Goal: Transaction & Acquisition: Purchase product/service

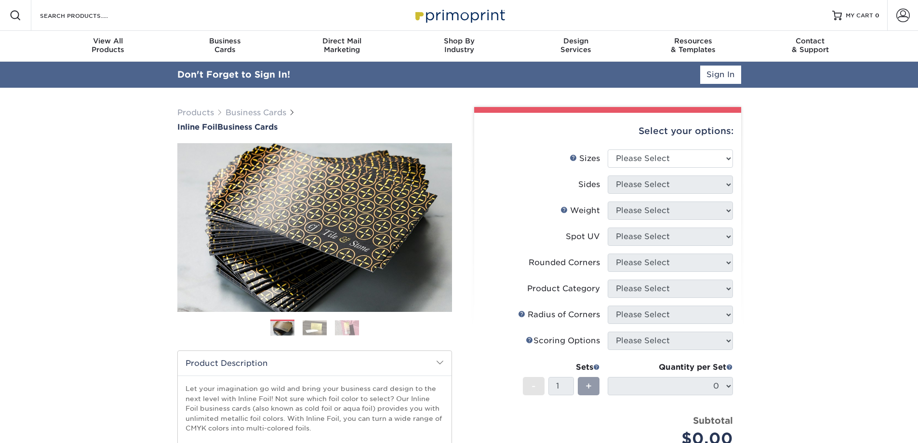
type input "[EMAIL_ADDRESS][DOMAIN_NAME]"
click at [907, 15] on span at bounding box center [902, 15] width 13 height 13
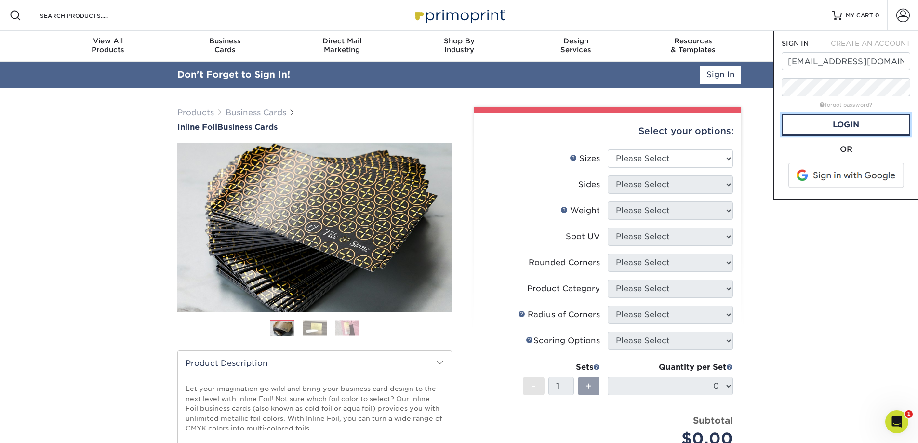
click at [856, 124] on link "Login" at bounding box center [845, 125] width 129 height 22
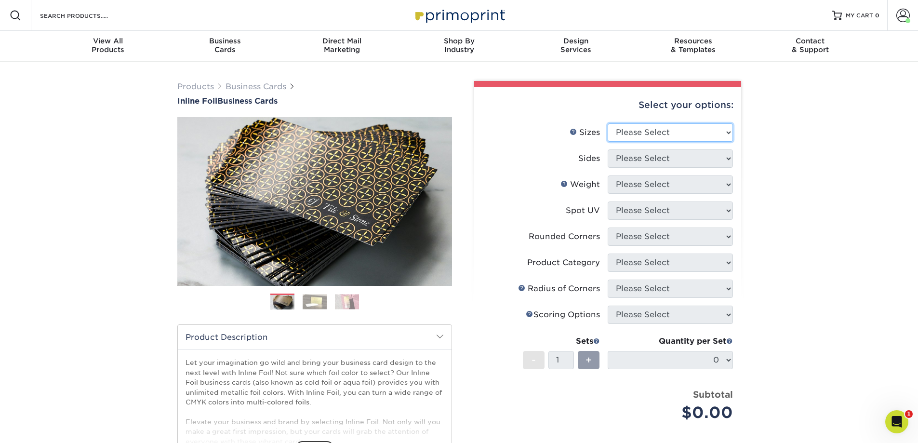
click at [722, 135] on select "Please Select 1.5" x 3.5" - Mini 1.75" x 3.5" - Mini 2" x 2" - Square 2" x 3" -…" at bounding box center [670, 132] width 125 height 18
select select "2.00x3.50"
click at [608, 123] on select "Please Select 1.5" x 3.5" - Mini 1.75" x 3.5" - Mini 2" x 2" - Square 2" x 3" -…" at bounding box center [670, 132] width 125 height 18
click at [726, 158] on select "Please Select Print Both Sides - Foil Back Only Print Both Sides - Foil Both Si…" at bounding box center [670, 158] width 125 height 18
select select "34527644-b4fd-4ffb-9092-1318eefcd9d9"
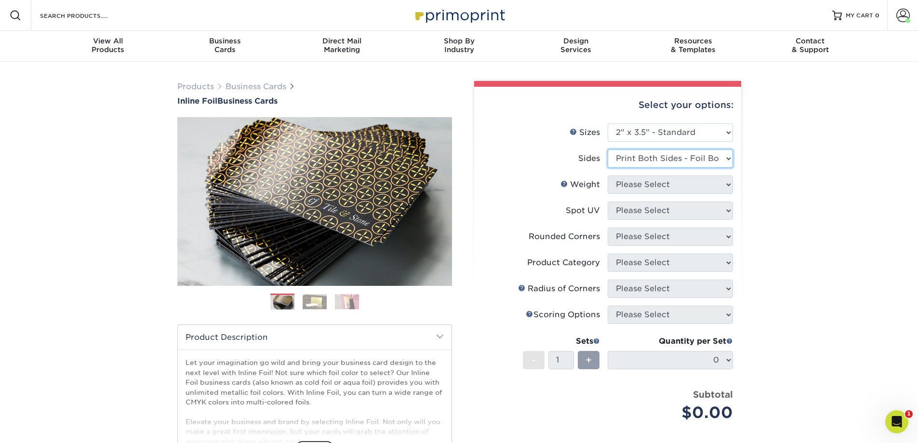
click at [608, 149] on select "Please Select Print Both Sides - Foil Back Only Print Both Sides - Foil Both Si…" at bounding box center [670, 158] width 125 height 18
click at [677, 183] on select "Please Select 16PT" at bounding box center [670, 184] width 125 height 18
select select "16PT"
click at [608, 175] on select "Please Select 16PT" at bounding box center [670, 184] width 125 height 18
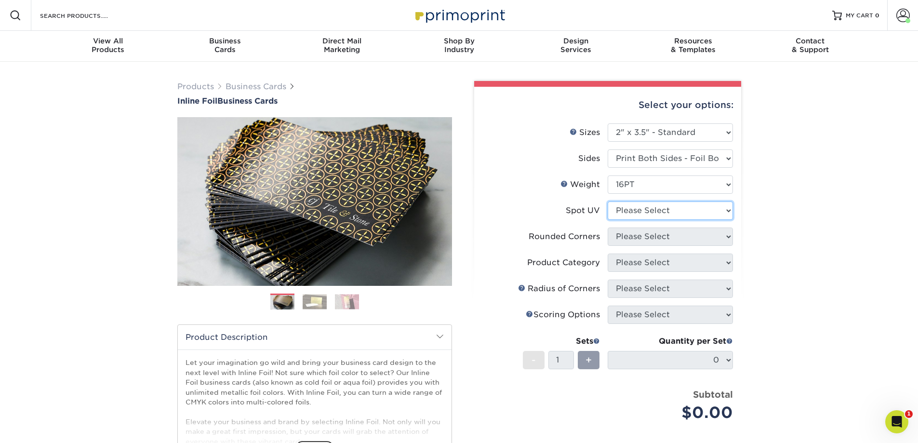
click at [643, 212] on select "Please Select No Spot UV Front and Back (Both Sides) Front Only Back Only" at bounding box center [670, 210] width 125 height 18
select select "3"
click at [608, 201] on select "Please Select No Spot UV Front and Back (Both Sides) Front Only Back Only" at bounding box center [670, 210] width 125 height 18
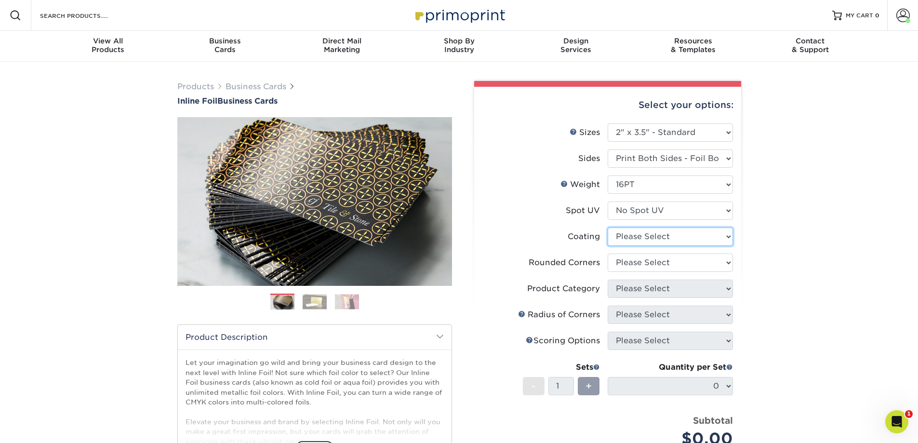
click at [639, 238] on select at bounding box center [670, 236] width 125 height 18
select select "3e7618de-abca-4bda-9f97-8b9129e913d8"
click at [608, 227] on select at bounding box center [670, 236] width 125 height 18
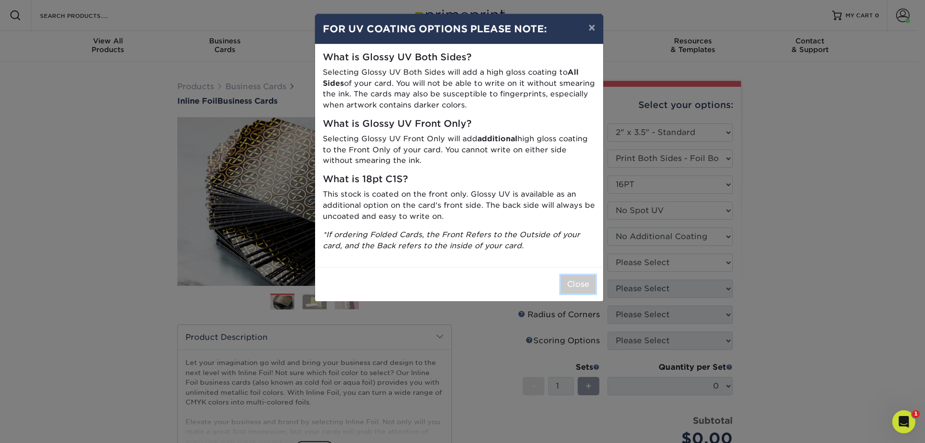
click at [586, 281] on button "Close" at bounding box center [578, 284] width 35 height 18
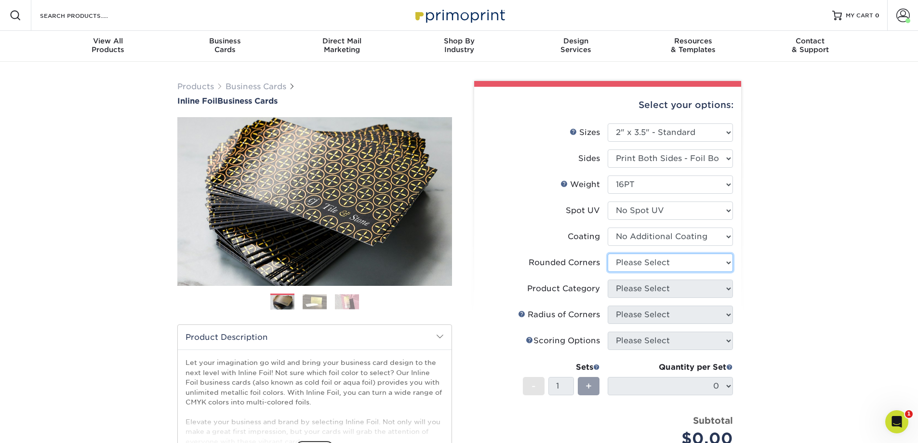
click at [636, 261] on select "Please Select Yes - Round 2 Corners Yes - Round 4 Corners No" at bounding box center [670, 262] width 125 height 18
select select "7672df9e-0e0a-464d-8e1f-920c575e4da3"
click at [608, 253] on select "Please Select Yes - Round 2 Corners Yes - Round 4 Corners No" at bounding box center [670, 262] width 125 height 18
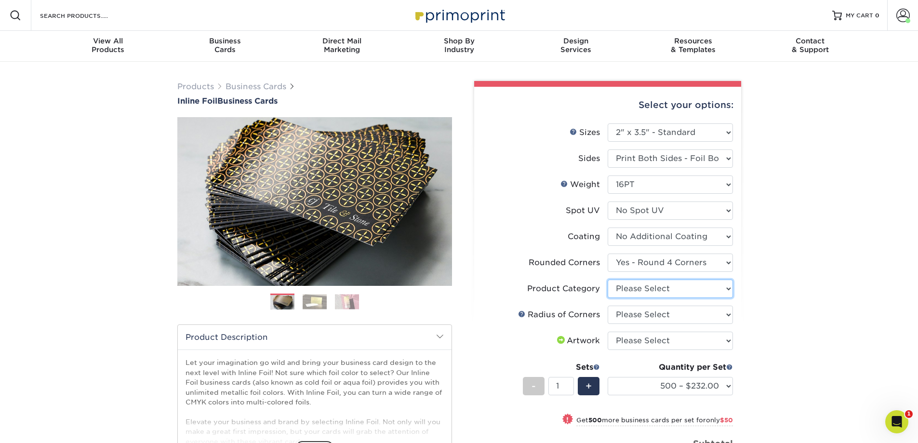
click at [636, 291] on select "Please Select Business Cards" at bounding box center [670, 288] width 125 height 18
select select "3b5148f1-0588-4f88-a218-97bcfdce65c1"
click at [608, 279] on select "Please Select Business Cards" at bounding box center [670, 288] width 125 height 18
click at [638, 318] on select "Please Select Rounded 1/8" Rounded 1/4"" at bounding box center [670, 314] width 125 height 18
select select "589680c7-ee9a-431b-9d12-d7aeb1386a97"
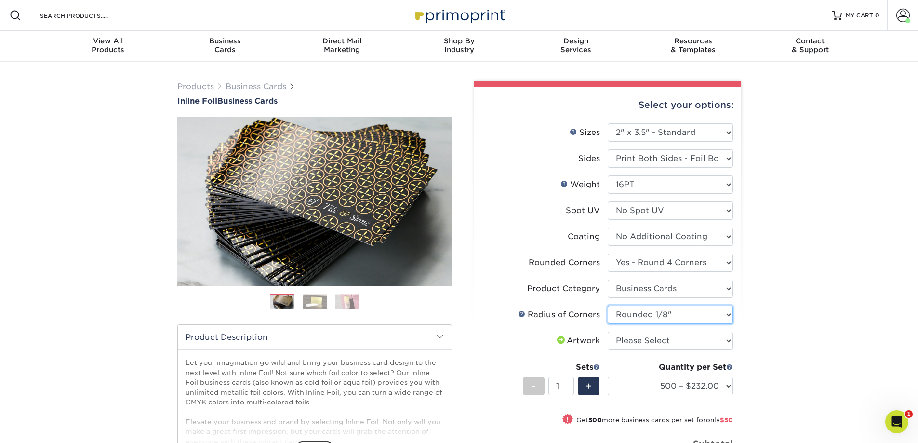
click at [608, 305] on select "Please Select Rounded 1/8" Rounded 1/4"" at bounding box center [670, 314] width 125 height 18
click at [649, 342] on select "Please Select I will upload files I need a design - $100" at bounding box center [670, 340] width 125 height 18
select select "upload"
click at [608, 331] on select "Please Select I will upload files I need a design - $100" at bounding box center [670, 340] width 125 height 18
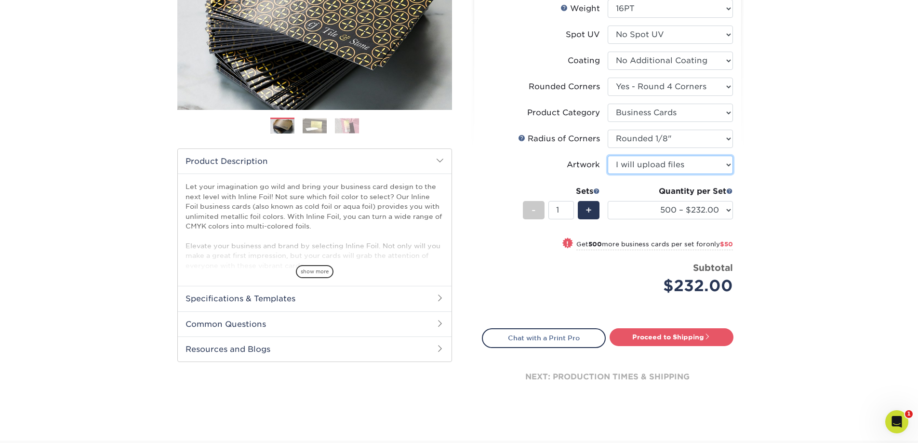
scroll to position [193, 0]
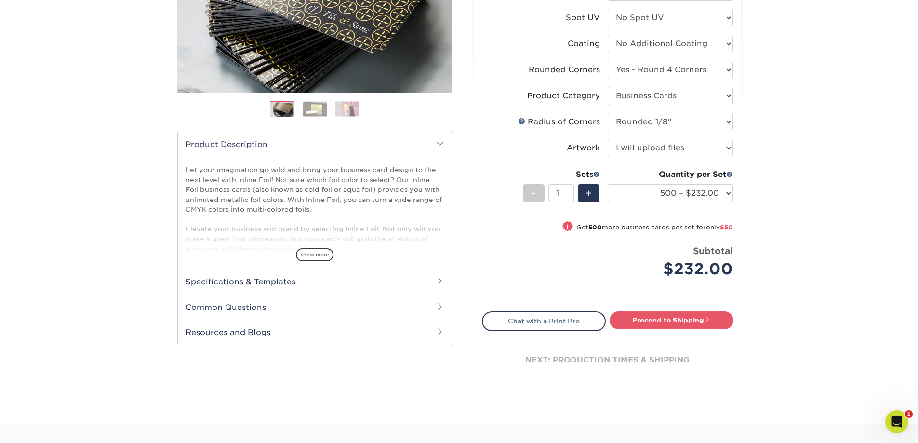
click at [655, 319] on link "Proceed to Shipping" at bounding box center [671, 319] width 124 height 17
type input "Set 1"
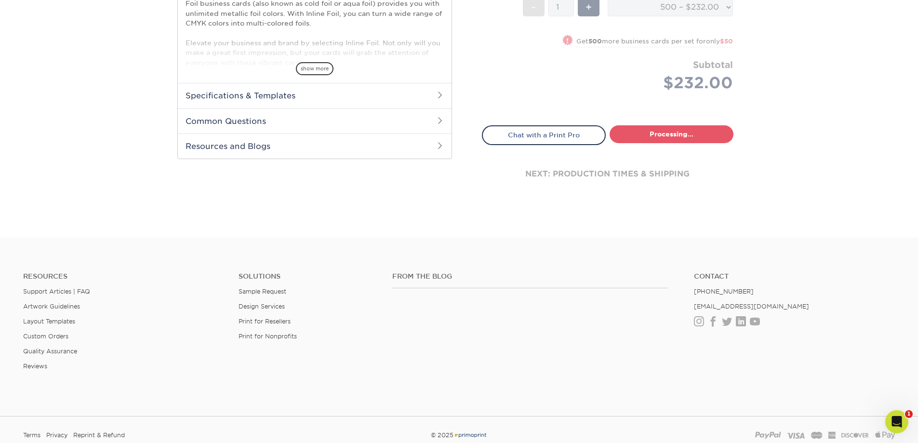
select select "134f4125-e03e-41a4-9019-7c652d573740"
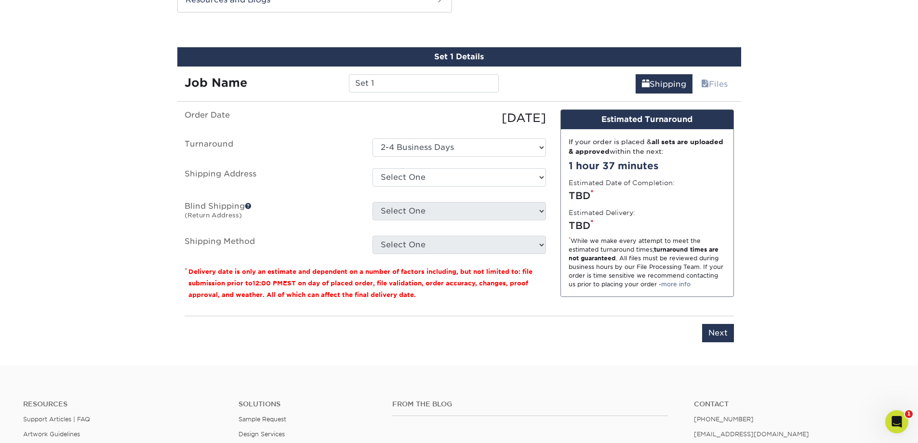
scroll to position [530, 0]
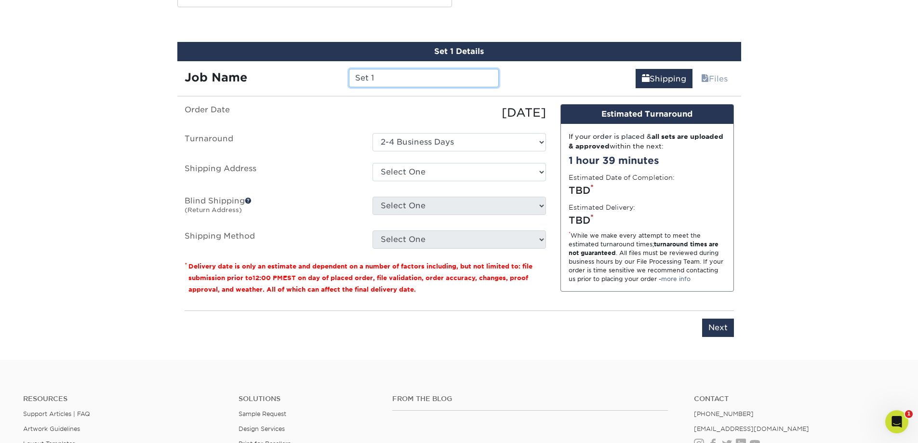
click at [389, 79] on input "Set 1" at bounding box center [424, 78] width 150 height 18
drag, startPoint x: 402, startPoint y: 78, endPoint x: 324, endPoint y: 76, distance: 78.1
click at [324, 76] on div "Job Name Set 1" at bounding box center [341, 78] width 329 height 18
type input "[PERSON_NAME]"
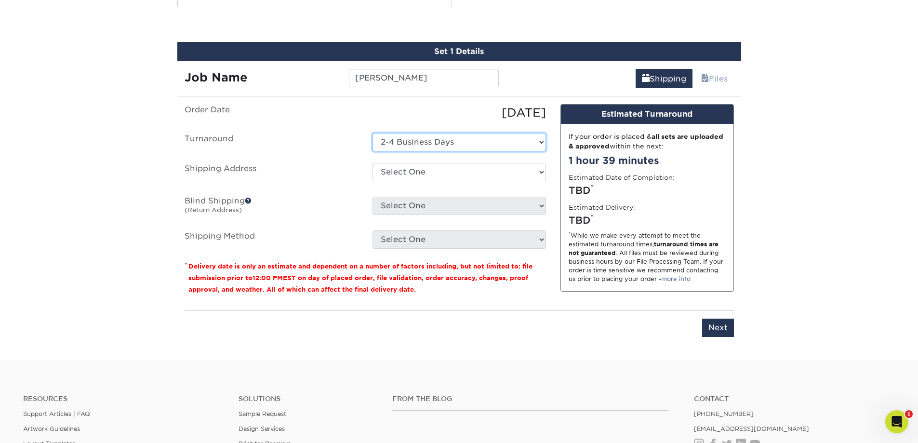
click at [462, 140] on select "Select One 2-4 Business Days" at bounding box center [458, 142] width 173 height 18
click at [462, 138] on select "Select One 2-4 Business Days" at bounding box center [458, 142] width 173 height 18
click at [454, 173] on select "Select One 47 ENTERPRISE DR, WINDHAM, NH 47 ENTERPRISE DR, WINDHAM, NH + Add Ne…" at bounding box center [458, 172] width 173 height 18
click at [451, 172] on select "Select One 47 ENTERPRISE DR, WINDHAM, NH 47 ENTERPRISE DR, WINDHAM, NH + Add Ne…" at bounding box center [458, 172] width 173 height 18
click at [468, 171] on select "Select One 47 ENTERPRISE DR, WINDHAM, NH 47 ENTERPRISE DR, WINDHAM, NH + Add Ne…" at bounding box center [458, 172] width 173 height 18
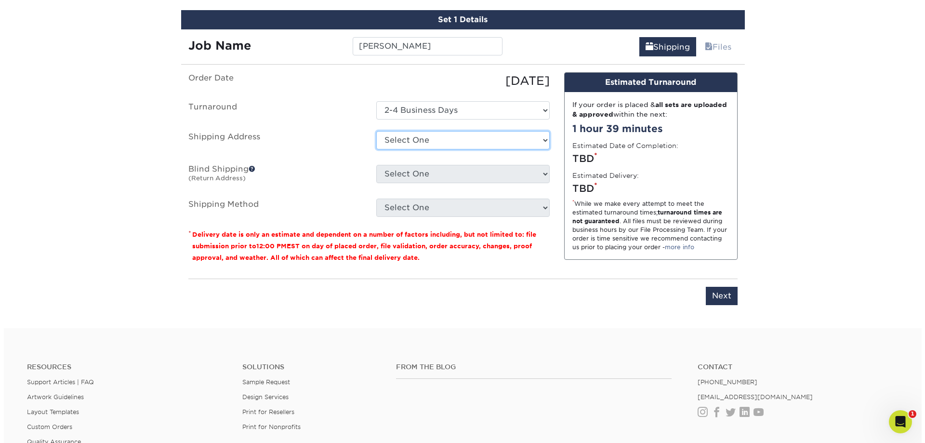
scroll to position [579, 0]
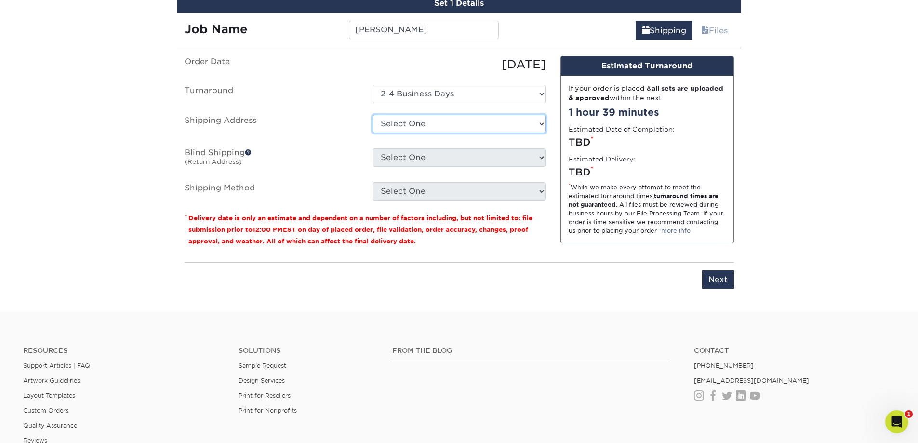
click at [451, 121] on select "Select One 47 ENTERPRISE DR, WINDHAM, NH 47 ENTERPRISE DR, WINDHAM, NH + Add Ne…" at bounding box center [458, 124] width 173 height 18
click at [449, 120] on select "Select One 47 ENTERPRISE DR, WINDHAM, NH 47 ENTERPRISE DR, WINDHAM, NH + Add Ne…" at bounding box center [458, 124] width 173 height 18
click at [452, 125] on select "Select One 47 ENTERPRISE DR, WINDHAM, NH 47 ENTERPRISE DR, WINDHAM, NH + Add Ne…" at bounding box center [458, 124] width 173 height 18
select select "285115"
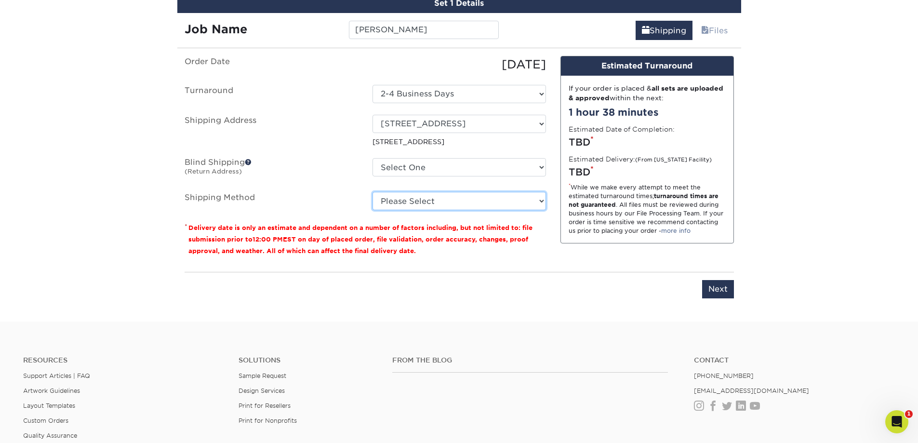
click at [430, 206] on select "Please Select Ground Shipping (+$8.96) 3 Day Shipping Service (+$18.31) 2 Day A…" at bounding box center [458, 201] width 173 height 18
click at [372, 192] on select "Please Select Ground Shipping (+$8.96) 3 Day Shipping Service (+$18.31) 2 Day A…" at bounding box center [458, 201] width 173 height 18
click at [533, 200] on select "Please Select Ground Shipping (+$8.96) 3 Day Shipping Service (+$18.31) 2 Day A…" at bounding box center [458, 201] width 173 height 18
click at [372, 192] on select "Please Select Ground Shipping (+$8.96) 3 Day Shipping Service (+$18.31) 2 Day A…" at bounding box center [458, 201] width 173 height 18
click at [448, 201] on select "Please Select Ground Shipping (+$8.96) 3 Day Shipping Service (+$18.31) 2 Day A…" at bounding box center [458, 201] width 173 height 18
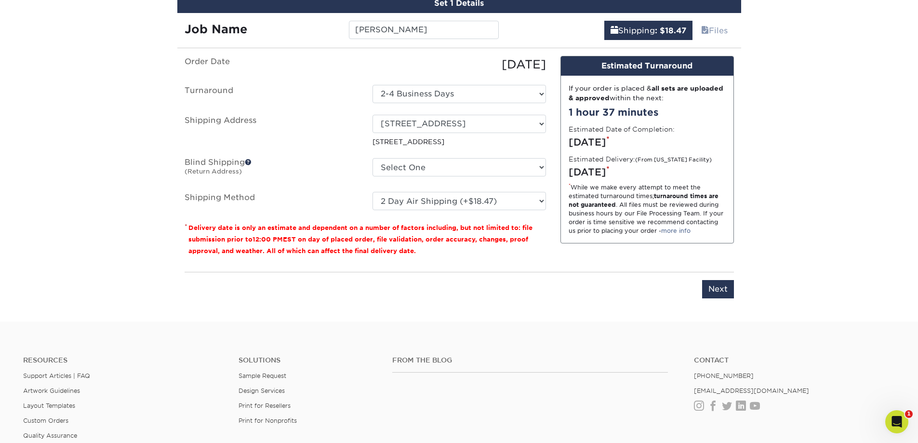
click at [291, 193] on label "Shipping Method" at bounding box center [271, 201] width 188 height 18
click at [440, 198] on select "Please Select Ground Shipping (+$8.96) 3 Day Shipping Service (+$18.31) 2 Day A…" at bounding box center [458, 201] width 173 height 18
click at [372, 192] on select "Please Select Ground Shipping (+$8.96) 3 Day Shipping Service (+$18.31) 2 Day A…" at bounding box center [458, 201] width 173 height 18
click at [292, 197] on label "Shipping Method" at bounding box center [271, 201] width 188 height 18
click at [491, 198] on select "Please Select Ground Shipping (+$8.96) 3 Day Shipping Service (+$18.31) 2 Day A…" at bounding box center [458, 201] width 173 height 18
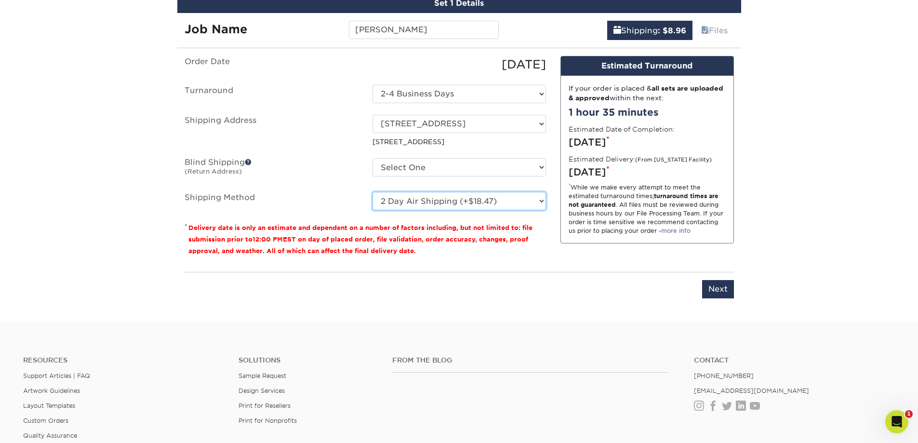
click at [372, 192] on select "Please Select Ground Shipping (+$8.96) 3 Day Shipping Service (+$18.31) 2 Day A…" at bounding box center [458, 201] width 173 height 18
click at [529, 202] on select "Please Select Ground Shipping (+$8.96) 3 Day Shipping Service (+$18.31) 2 Day A…" at bounding box center [458, 201] width 173 height 18
click at [372, 192] on select "Please Select Ground Shipping (+$8.96) 3 Day Shipping Service (+$18.31) 2 Day A…" at bounding box center [458, 201] width 173 height 18
click at [539, 196] on select "Please Select Ground Shipping (+$8.96) 3 Day Shipping Service (+$18.31) 2 Day A…" at bounding box center [458, 201] width 173 height 18
select select "03"
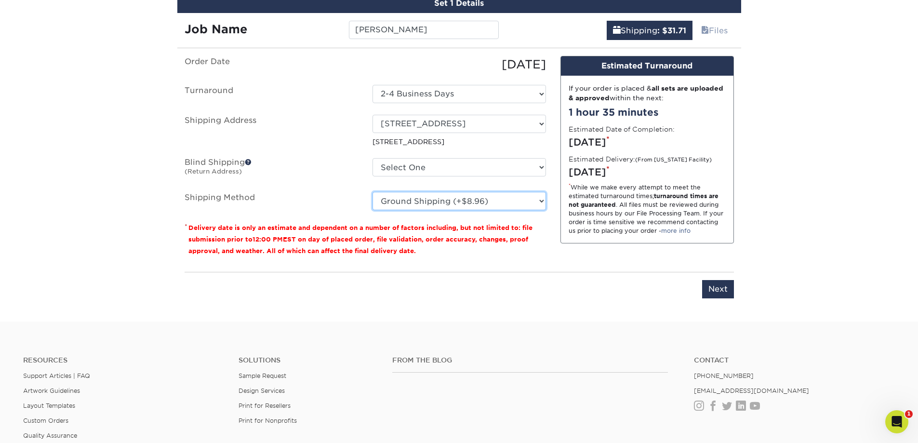
click at [372, 192] on select "Please Select Ground Shipping (+$8.96) 3 Day Shipping Service (+$18.31) 2 Day A…" at bounding box center [458, 201] width 173 height 18
click at [467, 124] on select "Select One 47 ENTERPRISE DR, WINDHAM, NH 47 ENTERPRISE DR, WINDHAM, NH + Add Ne…" at bounding box center [458, 124] width 173 height 18
select select "newaddress"
click at [372, 115] on select "Select One 47 ENTERPRISE DR, WINDHAM, NH 47 ENTERPRISE DR, WINDHAM, NH + Add Ne…" at bounding box center [458, 124] width 173 height 18
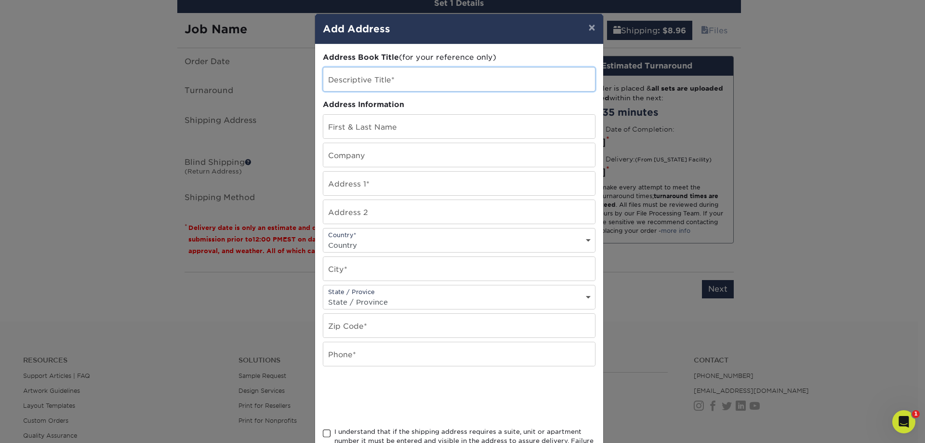
click at [378, 76] on input "text" at bounding box center [459, 79] width 272 height 24
type input "[PERSON_NAME]"
click at [397, 132] on input "text" at bounding box center [459, 127] width 272 height 24
type input "[PERSON_NAME]"
click at [414, 175] on input "text" at bounding box center [459, 184] width 272 height 24
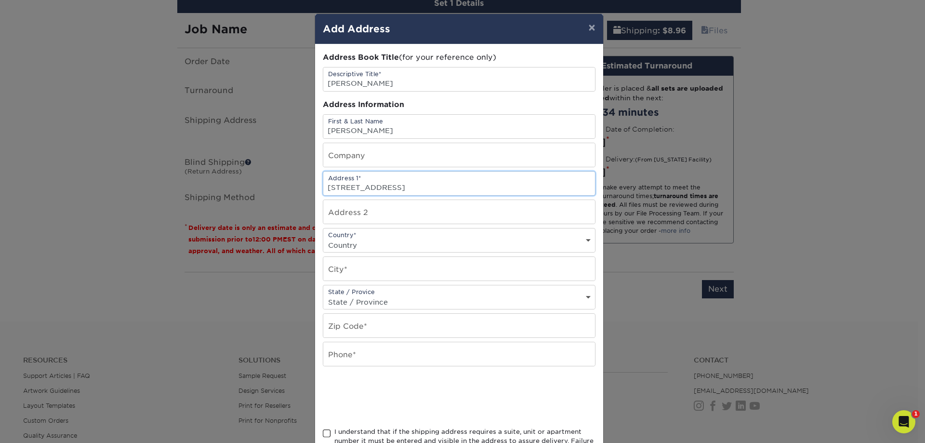
type input "517 General Steuben Road"
click at [407, 239] on select "Country United States Canada ----------------------------- Afghanistan Albania …" at bounding box center [459, 245] width 272 height 14
select select "US"
click at [323, 238] on select "Country United States Canada ----------------------------- Afghanistan Albania …" at bounding box center [459, 245] width 272 height 14
click at [375, 274] on input "text" at bounding box center [459, 269] width 272 height 24
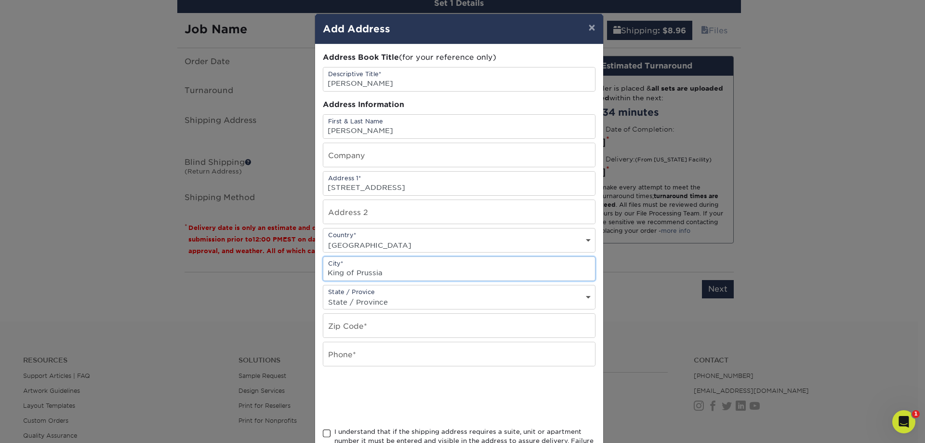
type input "King of Prussia"
click at [383, 300] on select "State / Province Alabama Alaska Arizona Arkansas California Colorado Connecticu…" at bounding box center [459, 302] width 272 height 14
select select "PA"
click at [323, 295] on select "State / Province Alabama Alaska Arizona Arkansas California Colorado Connecticu…" at bounding box center [459, 302] width 272 height 14
click at [359, 327] on input "text" at bounding box center [459, 326] width 272 height 24
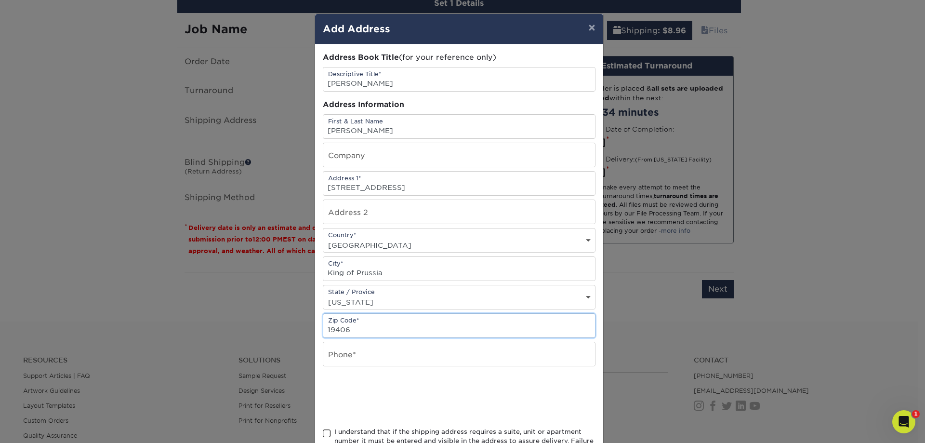
type input "19406"
click at [358, 345] on input "text" at bounding box center [459, 354] width 272 height 24
type input "6038816063"
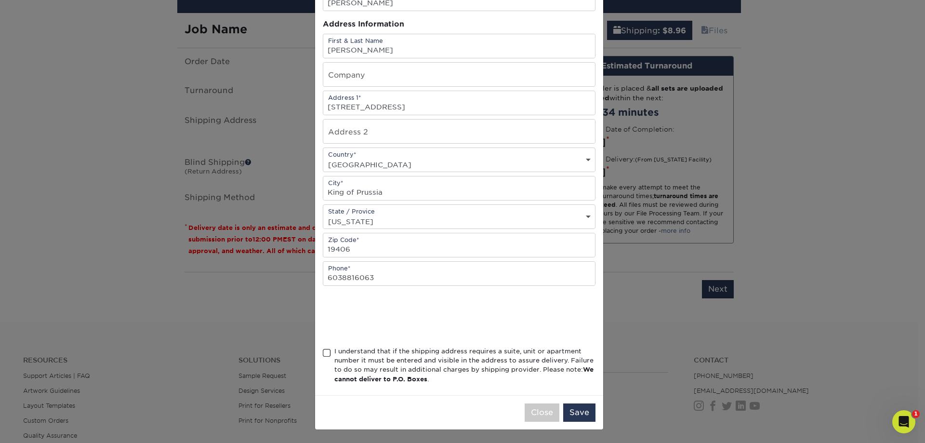
scroll to position [81, 0]
click at [324, 353] on span at bounding box center [327, 352] width 8 height 9
click at [0, 0] on input "I understand that if the shipping address requires a suite, unit or apartment n…" at bounding box center [0, 0] width 0 height 0
click at [577, 413] on button "Save" at bounding box center [579, 412] width 32 height 18
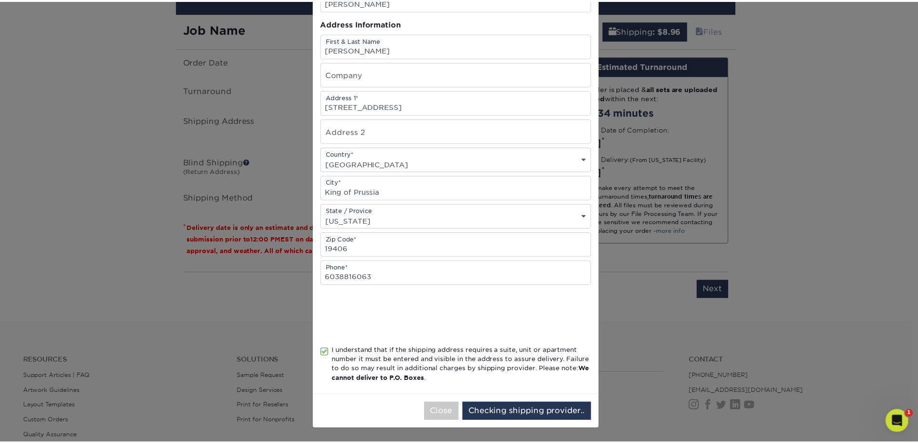
scroll to position [0, 0]
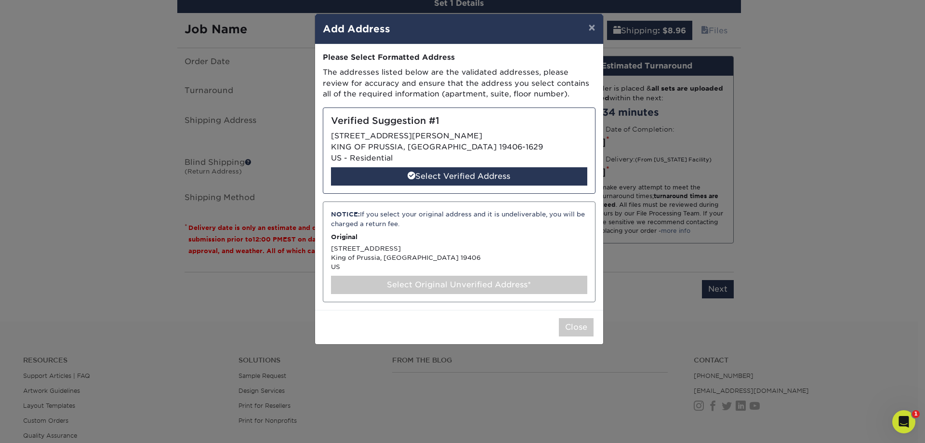
drag, startPoint x: 470, startPoint y: 181, endPoint x: 474, endPoint y: 189, distance: 9.1
click at [470, 181] on div "Select Verified Address" at bounding box center [459, 176] width 256 height 18
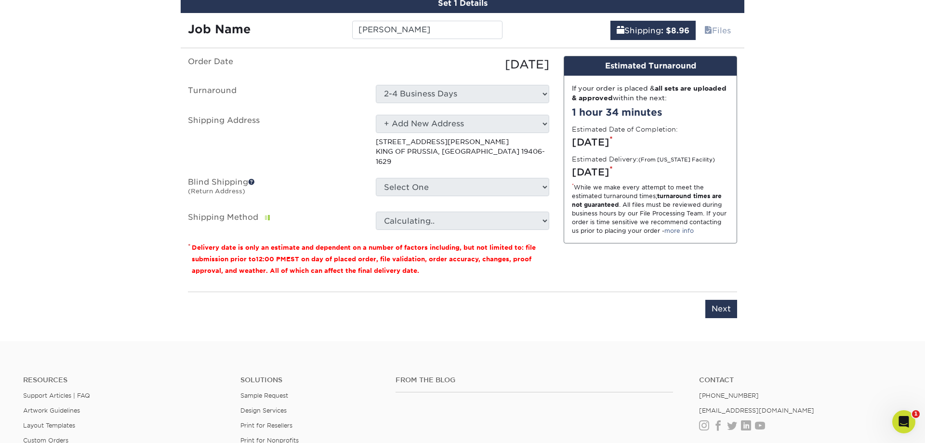
select select "285471"
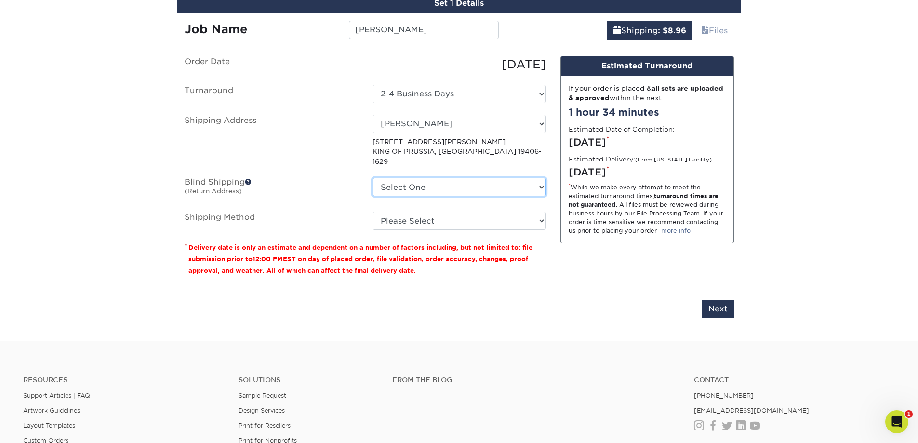
click at [530, 183] on select "Select One 47 ENTERPRISE DR, WINDHAM, NH 47 ENTERPRISE DR, WINDHAM, NH + Add Ne…" at bounding box center [458, 187] width 173 height 18
select select "285115"
click at [372, 178] on select "Select One 47 ENTERPRISE DR, WINDHAM, NH 47 ENTERPRISE DR, WINDHAM, NH + Add Ne…" at bounding box center [458, 187] width 173 height 18
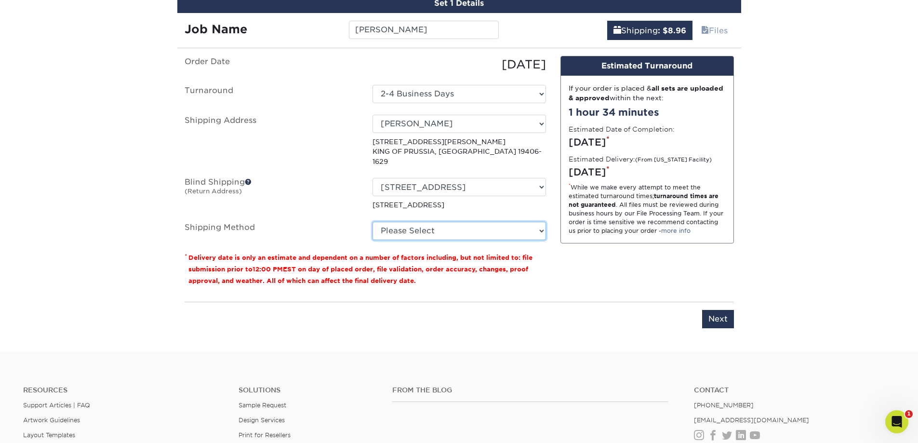
click at [515, 222] on select "Please Select Ground Shipping (+$8.96) 3 Day Shipping Service (+$23.00) 2 Day A…" at bounding box center [458, 231] width 173 height 18
select select "03"
click at [372, 222] on select "Please Select Ground Shipping (+$8.96) 3 Day Shipping Service (+$23.00) 2 Day A…" at bounding box center [458, 231] width 173 height 18
click at [530, 93] on select "Select One 2-4 Business Days" at bounding box center [458, 94] width 173 height 18
click at [372, 85] on select "Select One 2-4 Business Days" at bounding box center [458, 94] width 173 height 18
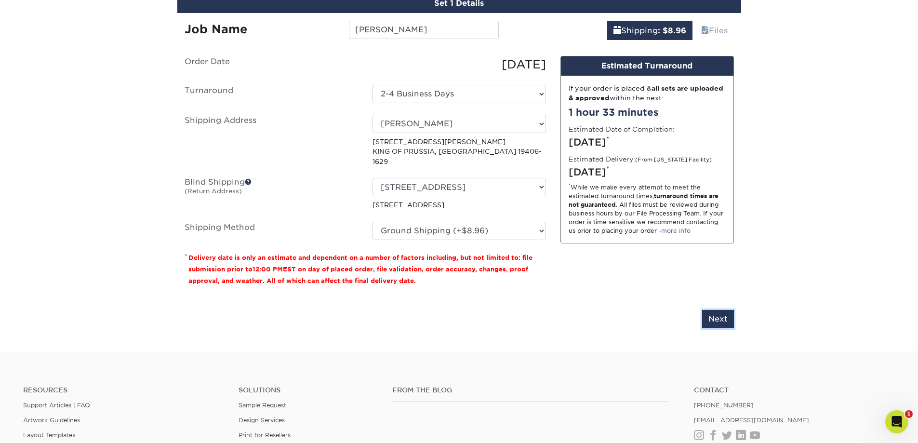
click at [713, 310] on input "Next" at bounding box center [718, 319] width 32 height 18
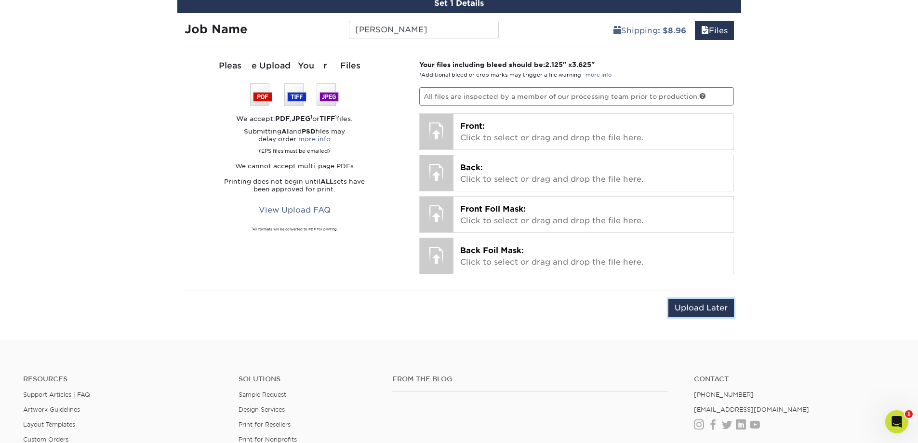
click at [704, 306] on input "Upload Later" at bounding box center [701, 308] width 66 height 18
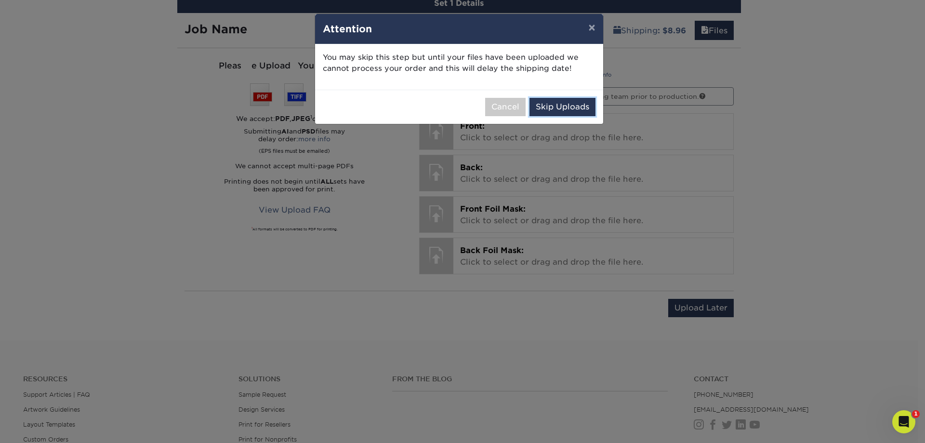
click at [559, 109] on button "Skip Uploads" at bounding box center [563, 107] width 66 height 18
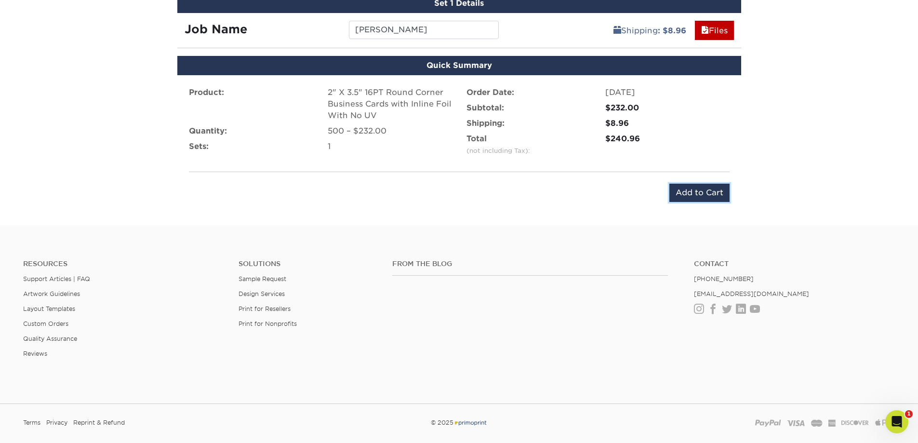
click at [687, 192] on input "Add to Cart" at bounding box center [699, 193] width 60 height 18
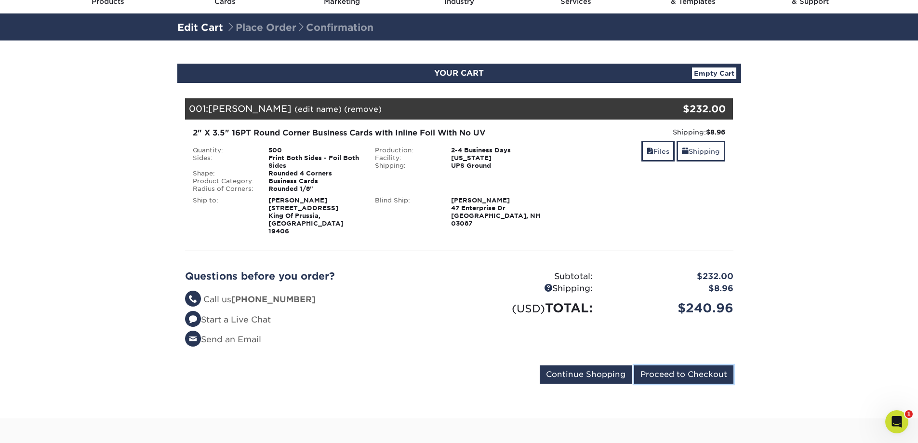
click at [668, 365] on input "Proceed to Checkout" at bounding box center [683, 374] width 99 height 18
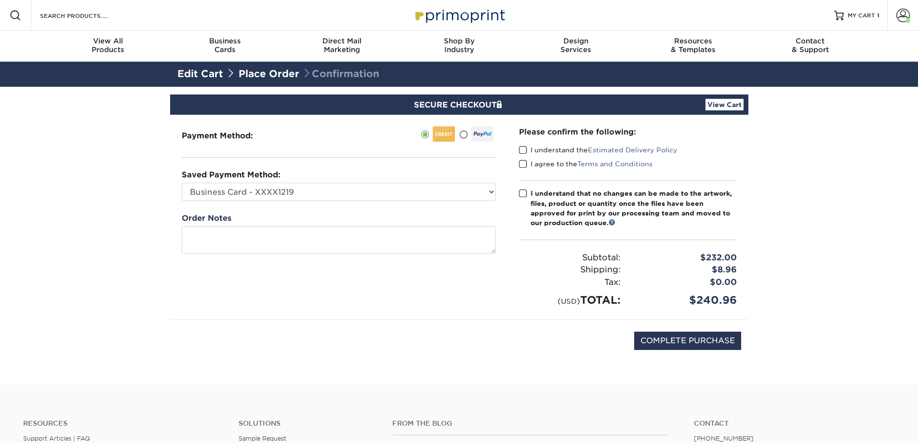
click at [519, 148] on span at bounding box center [523, 150] width 8 height 9
click at [0, 0] on input "I understand the Estimated Delivery Policy" at bounding box center [0, 0] width 0 height 0
click at [521, 163] on span at bounding box center [523, 163] width 8 height 9
click at [0, 0] on input "I agree to the Terms and Conditions" at bounding box center [0, 0] width 0 height 0
click at [527, 195] on label "I understand that no changes can be made to the artwork, files, product or quan…" at bounding box center [628, 208] width 218 height 40
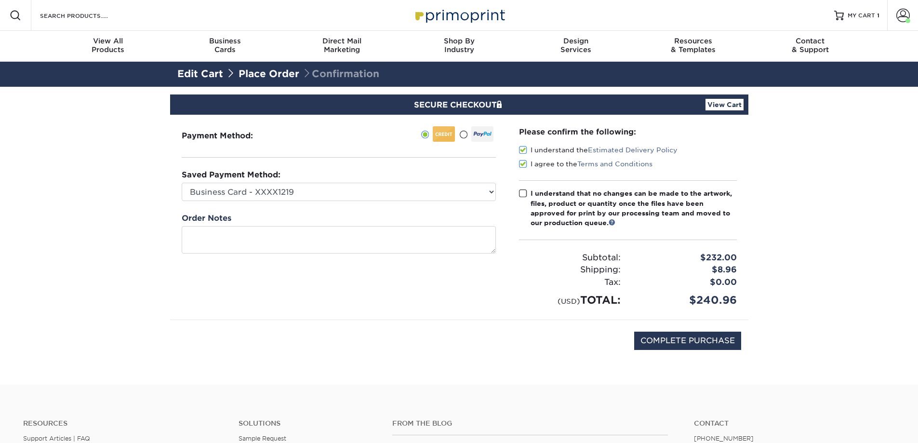
click at [0, 0] on input "I understand that no changes can be made to the artwork, files, product or quan…" at bounding box center [0, 0] width 0 height 0
click at [713, 339] on input "COMPLETE PURCHASE" at bounding box center [687, 340] width 107 height 18
type input "PROCESSING, PLEASE WAIT..."
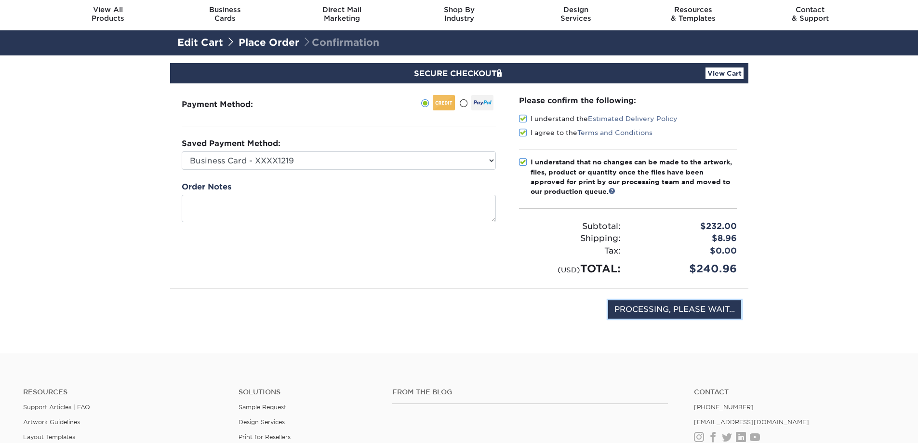
scroll to position [48, 0]
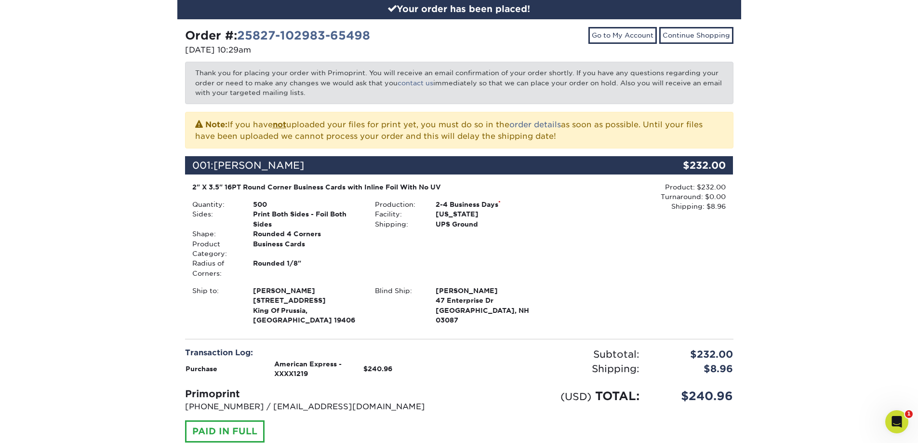
scroll to position [96, 0]
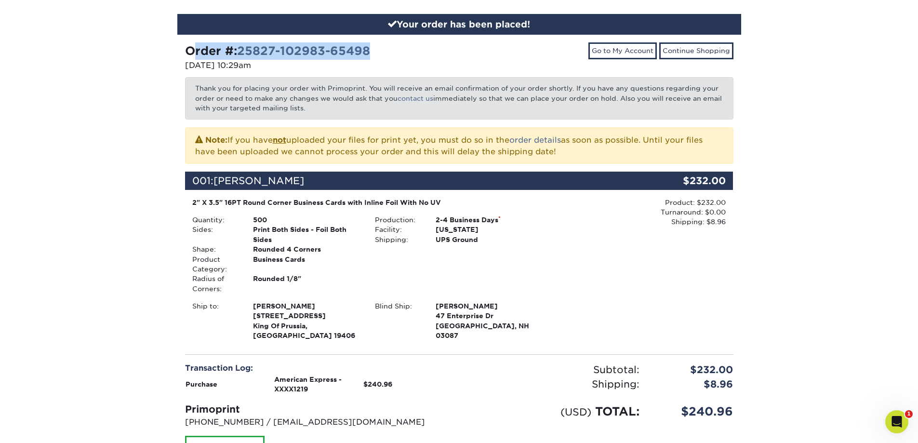
drag, startPoint x: 373, startPoint y: 53, endPoint x: 188, endPoint y: 47, distance: 184.6
click at [188, 47] on div "Order #: 25827-102983-65498" at bounding box center [318, 50] width 267 height 17
copy strong "Order #: 25827-102983-65498"
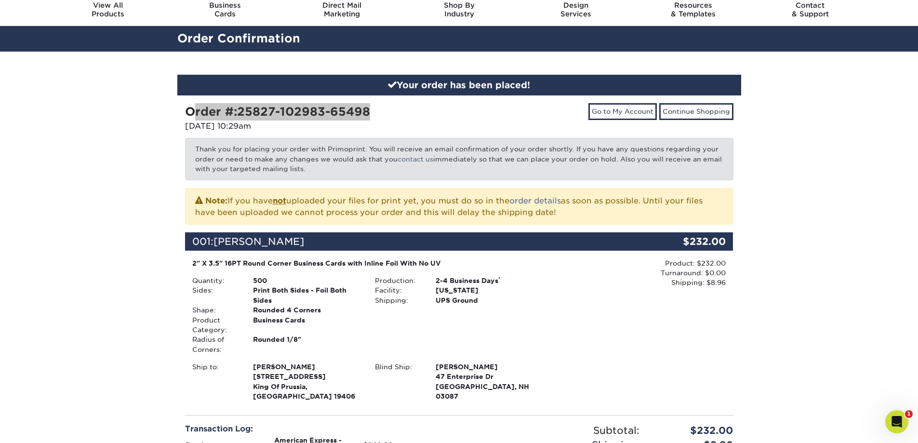
scroll to position [0, 0]
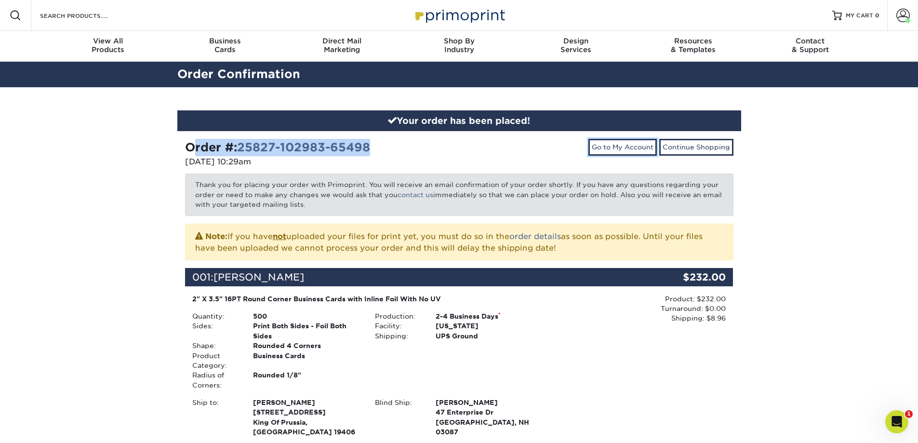
click at [642, 147] on link "Go to My Account" at bounding box center [622, 147] width 68 height 16
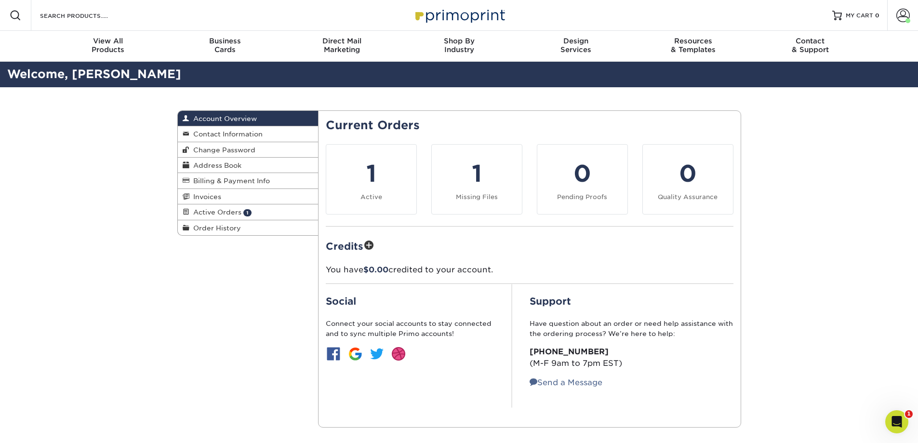
click at [273, 211] on link "Active Orders 1" at bounding box center [248, 211] width 141 height 15
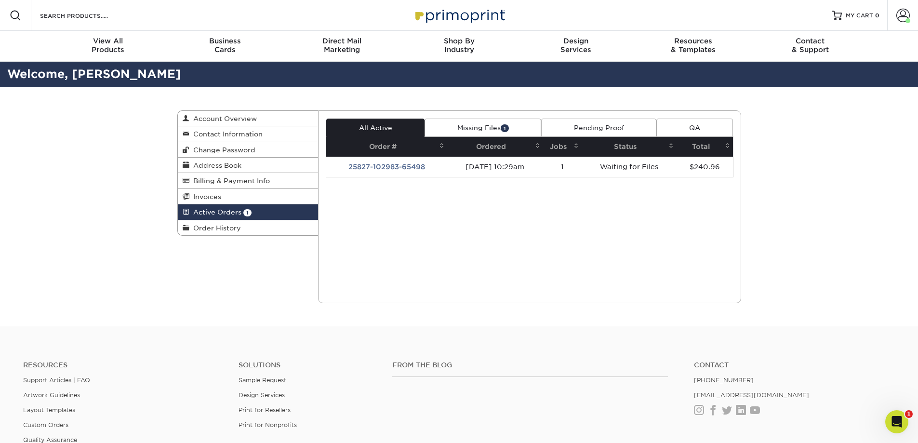
click at [459, 129] on link "Missing Files 1" at bounding box center [482, 128] width 117 height 18
click at [585, 125] on link "Pending Proof 1" at bounding box center [594, 128] width 123 height 18
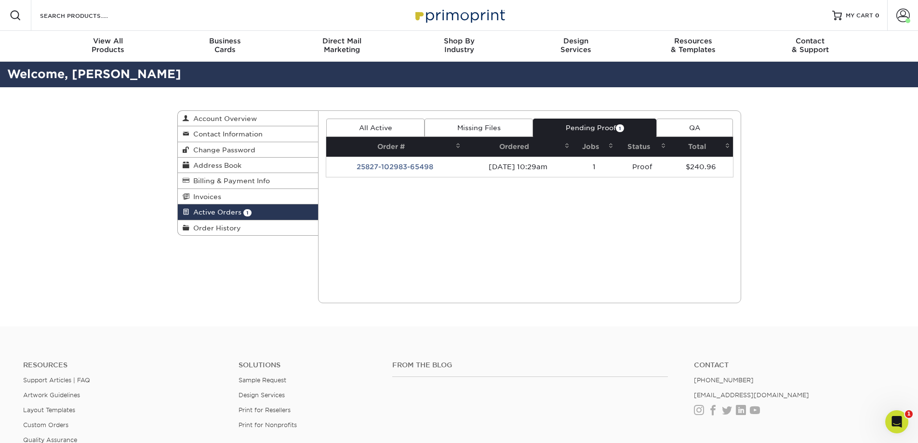
click at [597, 129] on link "Pending Proof 1" at bounding box center [594, 128] width 123 height 18
click at [409, 167] on td "25827-102983-65498" at bounding box center [394, 167] width 137 height 20
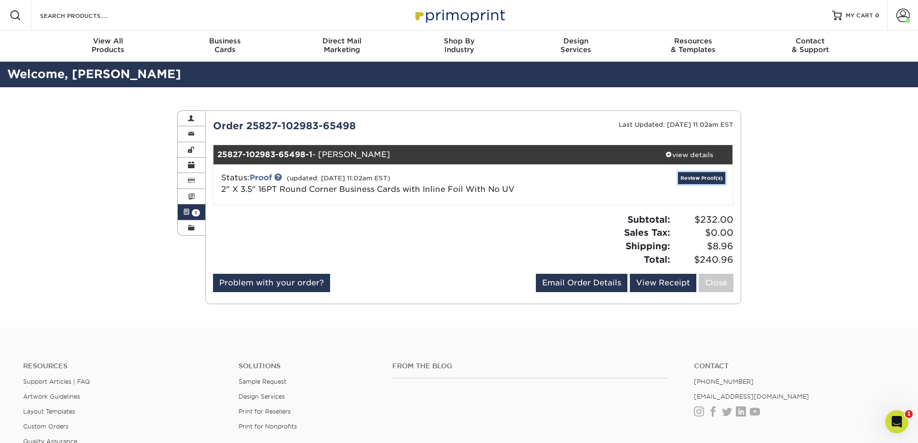
click at [691, 181] on link "Review Proof(s)" at bounding box center [701, 178] width 47 height 12
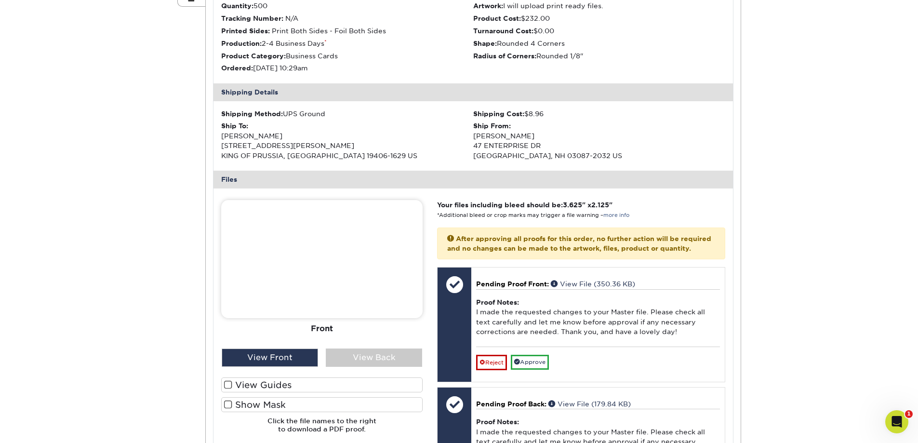
scroll to position [241, 0]
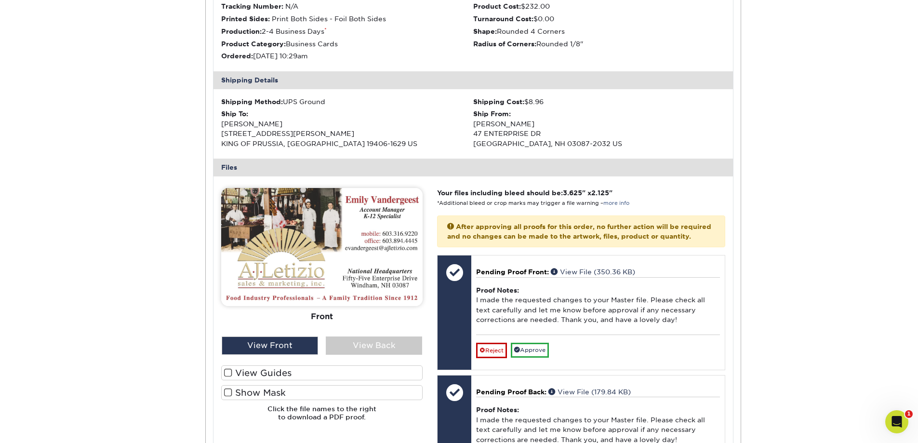
click at [375, 346] on div "View Back" at bounding box center [374, 345] width 96 height 18
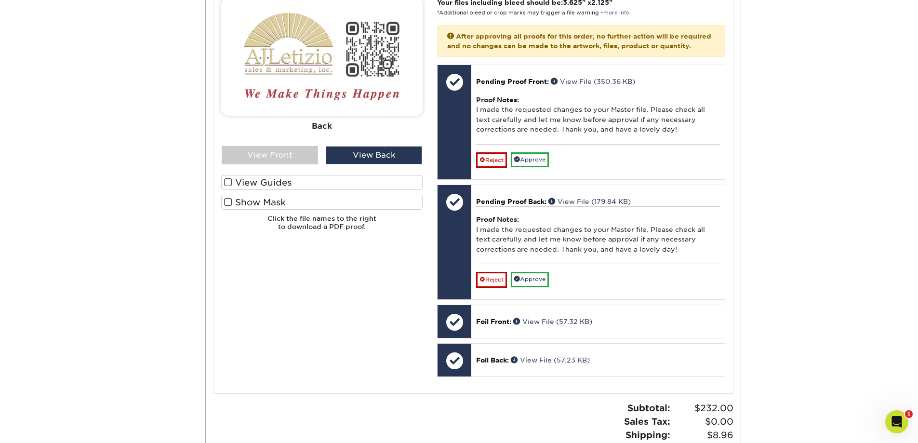
scroll to position [434, 0]
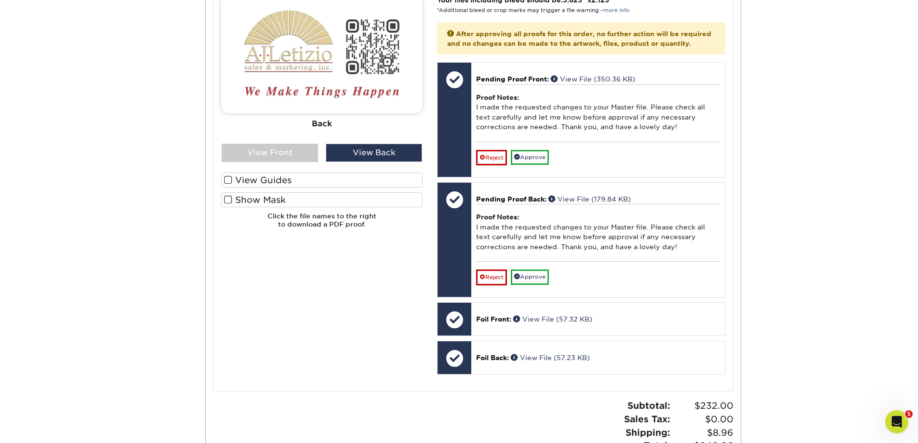
click at [263, 146] on div "View Front" at bounding box center [270, 153] width 96 height 18
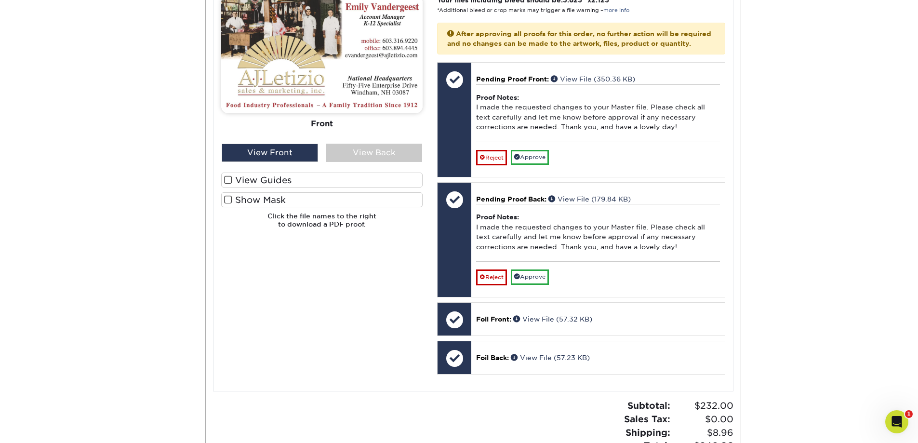
click at [454, 330] on div at bounding box center [454, 320] width 34 height 34
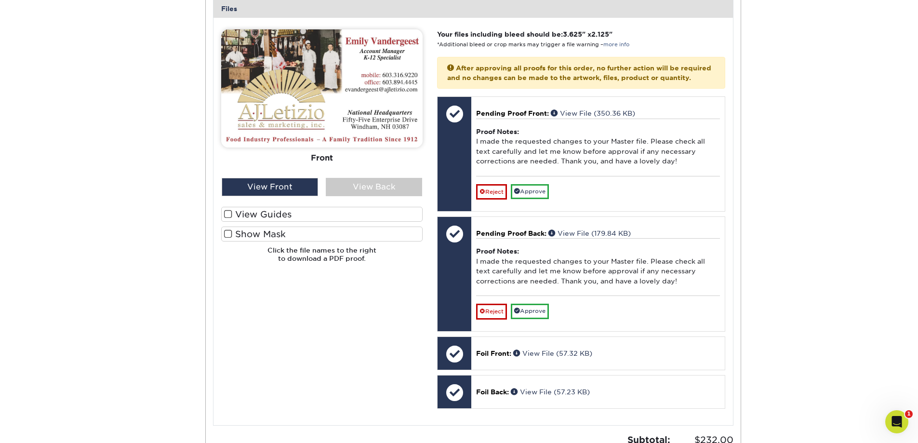
scroll to position [385, 0]
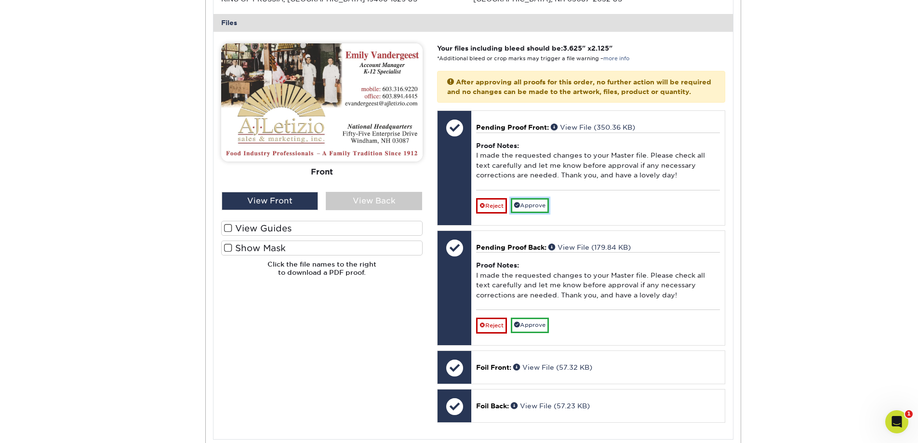
click at [529, 213] on link "Approve" at bounding box center [530, 205] width 38 height 15
click at [535, 332] on link "Approve" at bounding box center [530, 324] width 38 height 15
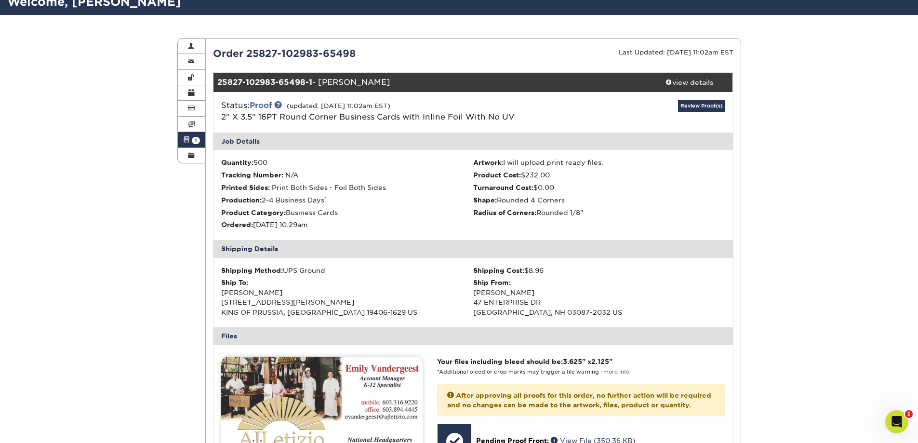
scroll to position [0, 0]
